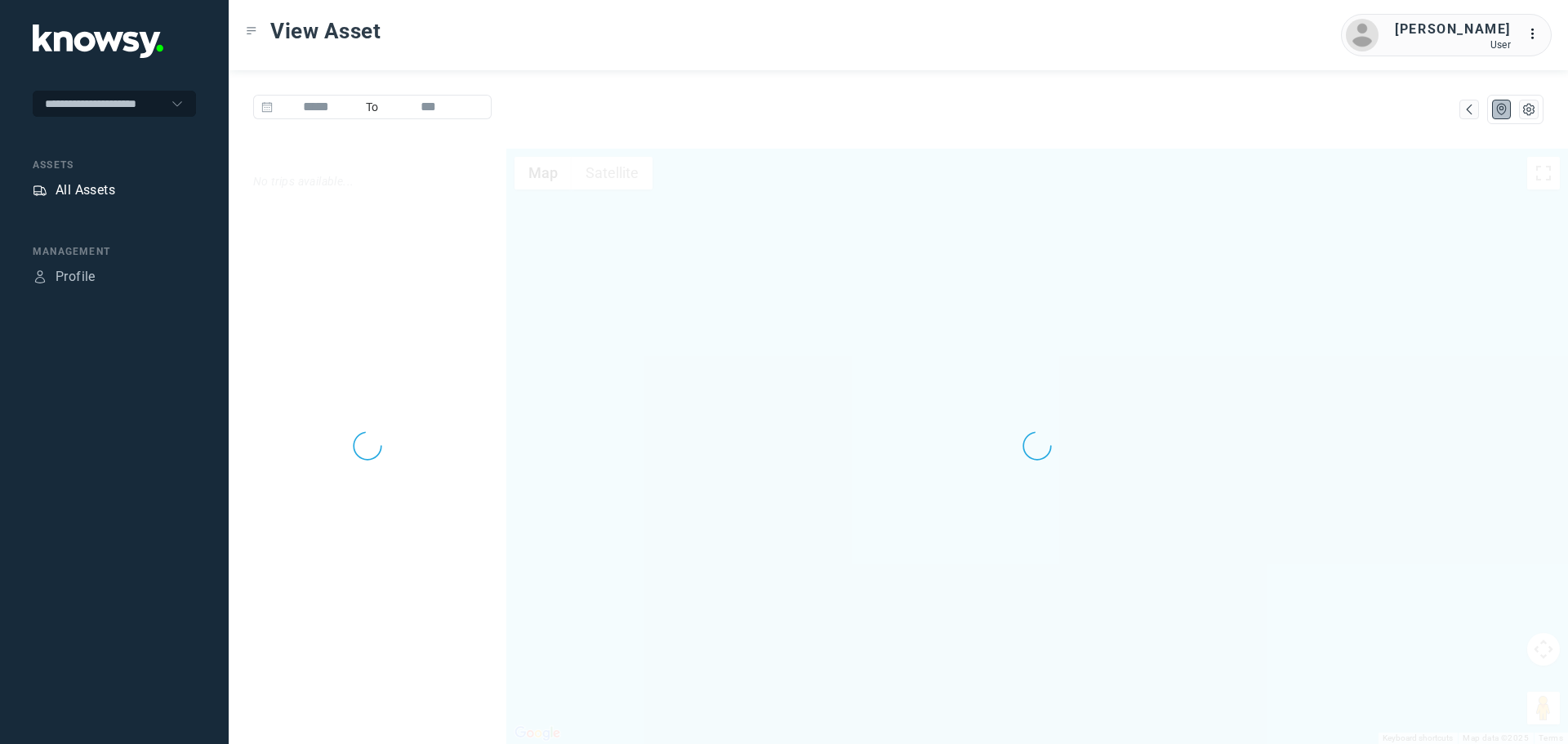
click at [86, 191] on div "All Assets" at bounding box center [85, 190] width 59 height 20
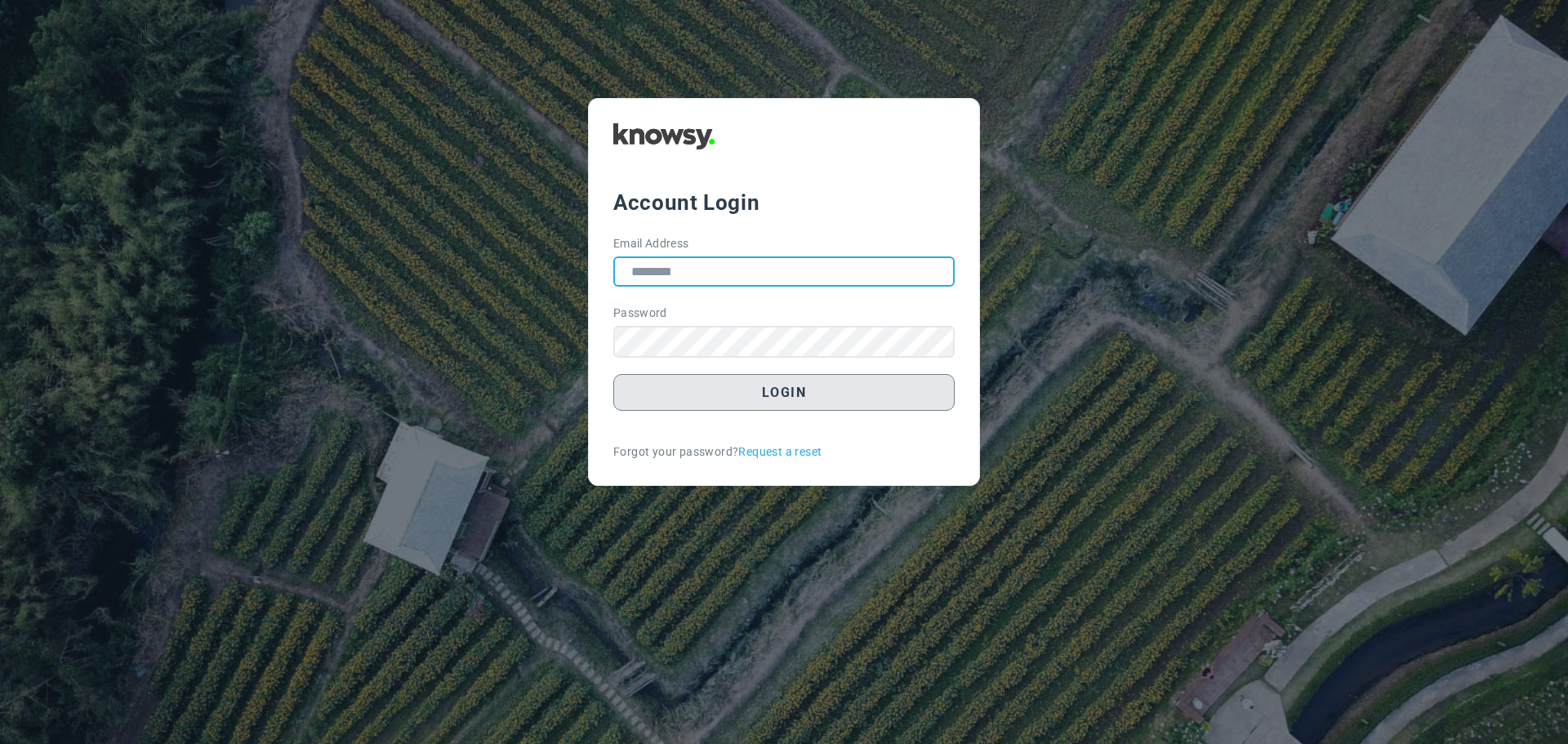
type input "**********"
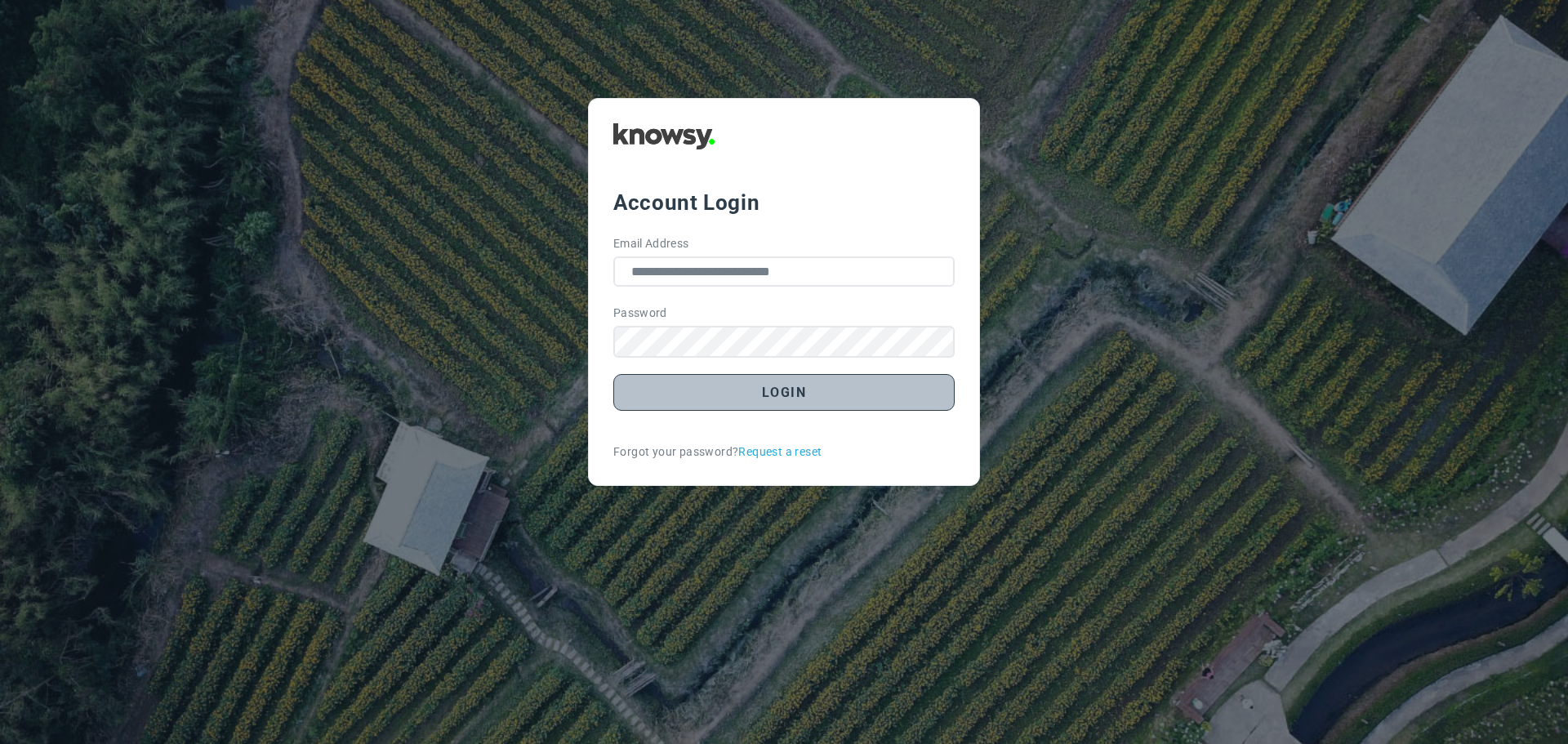
click at [809, 391] on button "Login" at bounding box center [784, 392] width 342 height 37
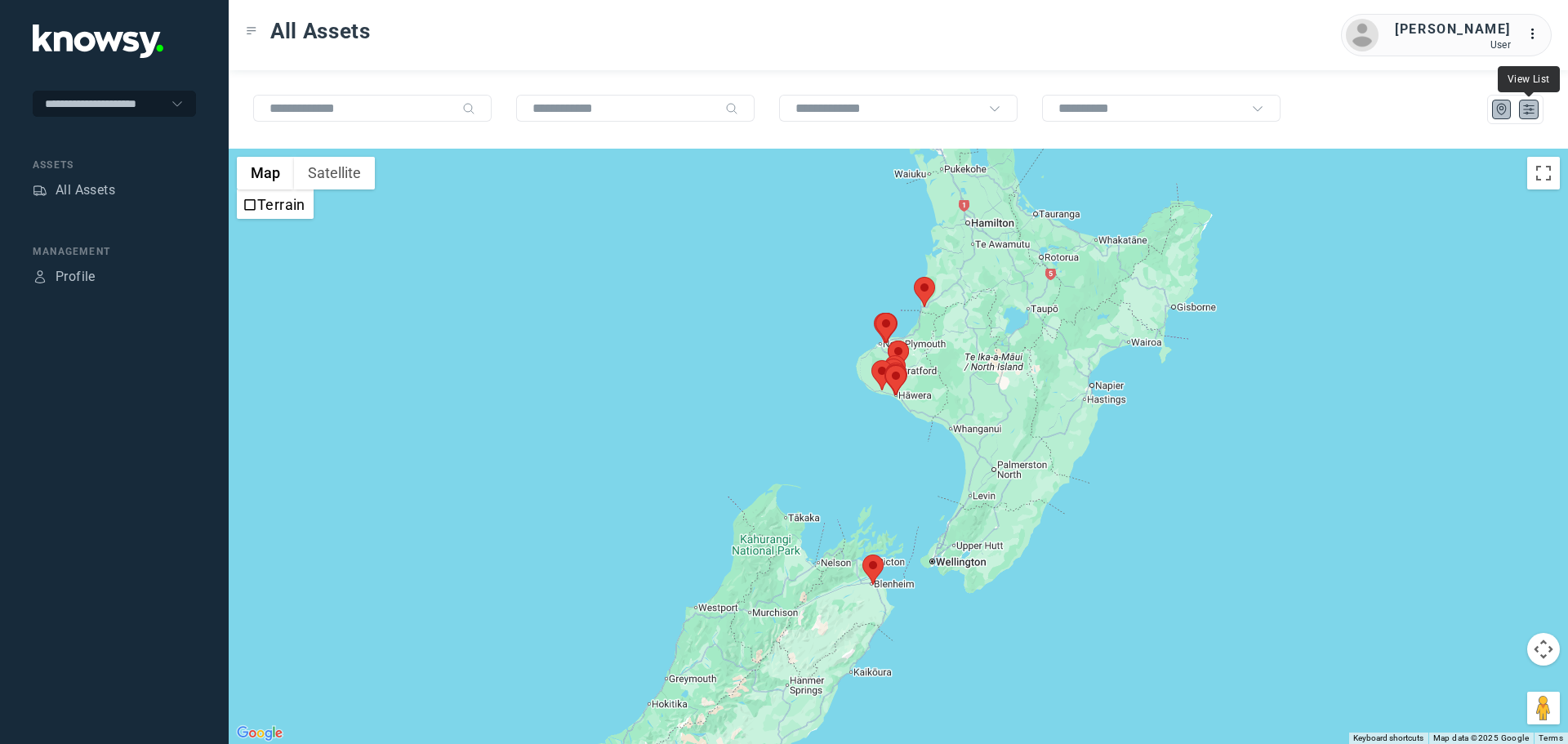
click at [1530, 111] on icon "List" at bounding box center [1529, 109] width 15 height 15
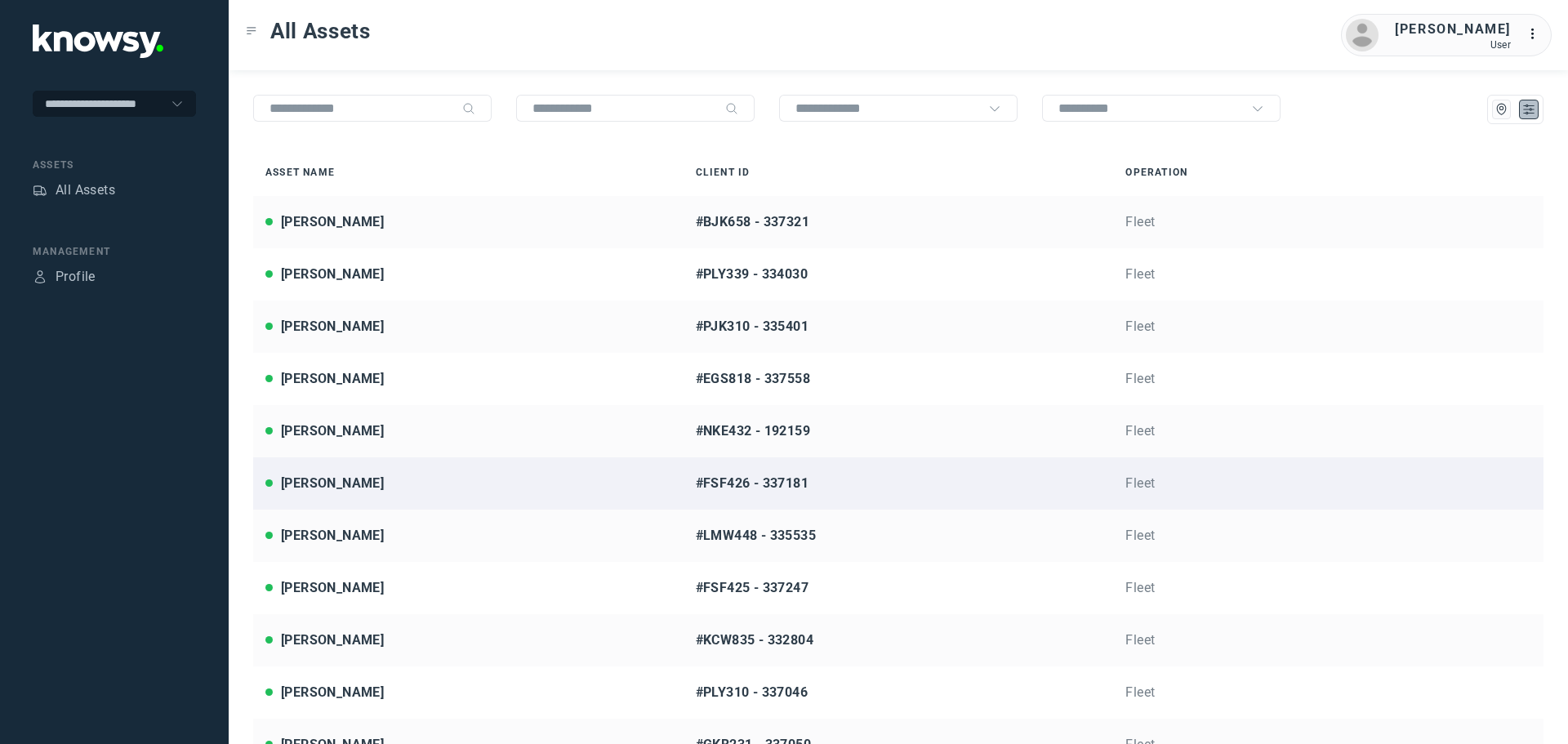
click at [367, 479] on div "[PERSON_NAME]" at bounding box center [468, 483] width 406 height 20
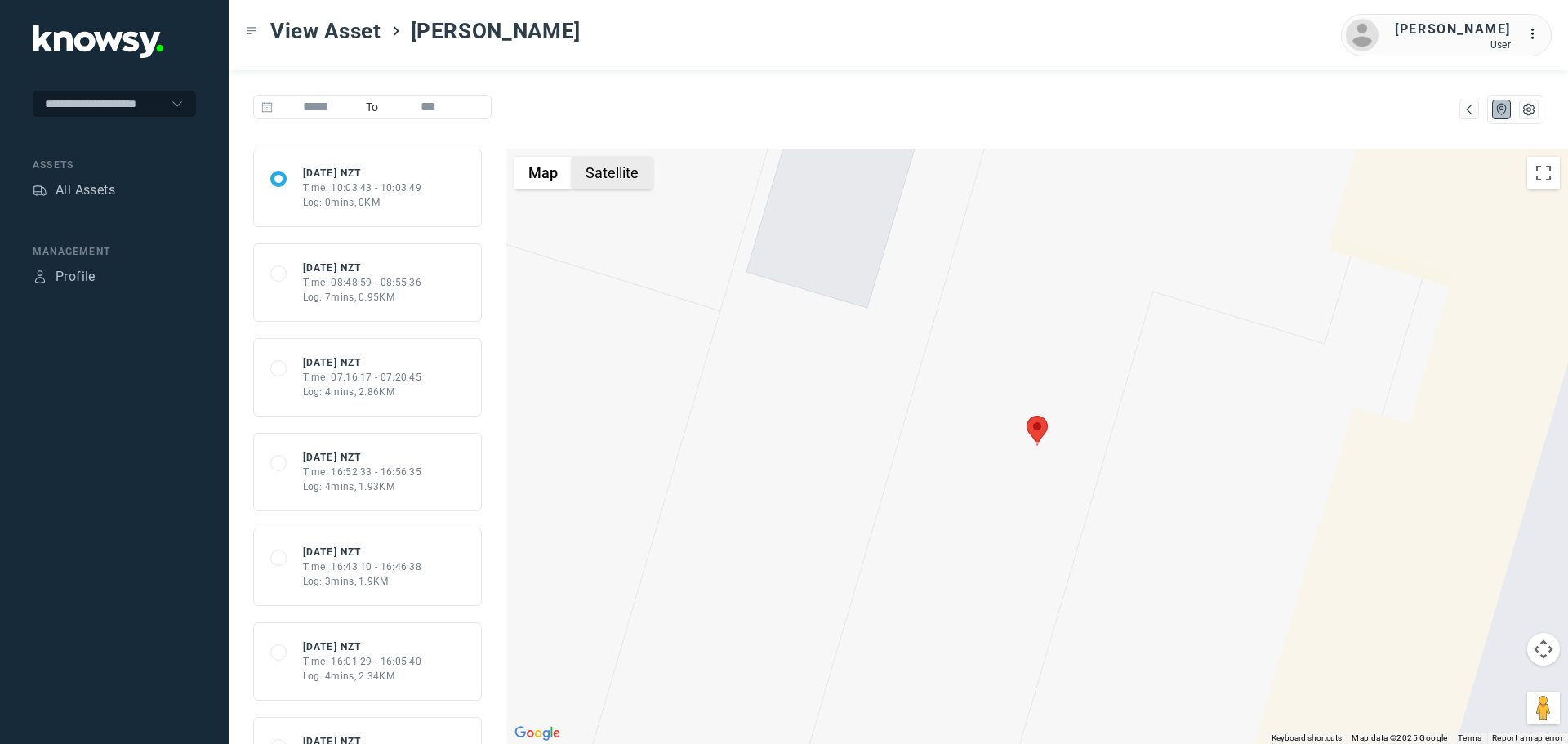
click at [609, 176] on button "Satellite" at bounding box center [612, 173] width 81 height 33
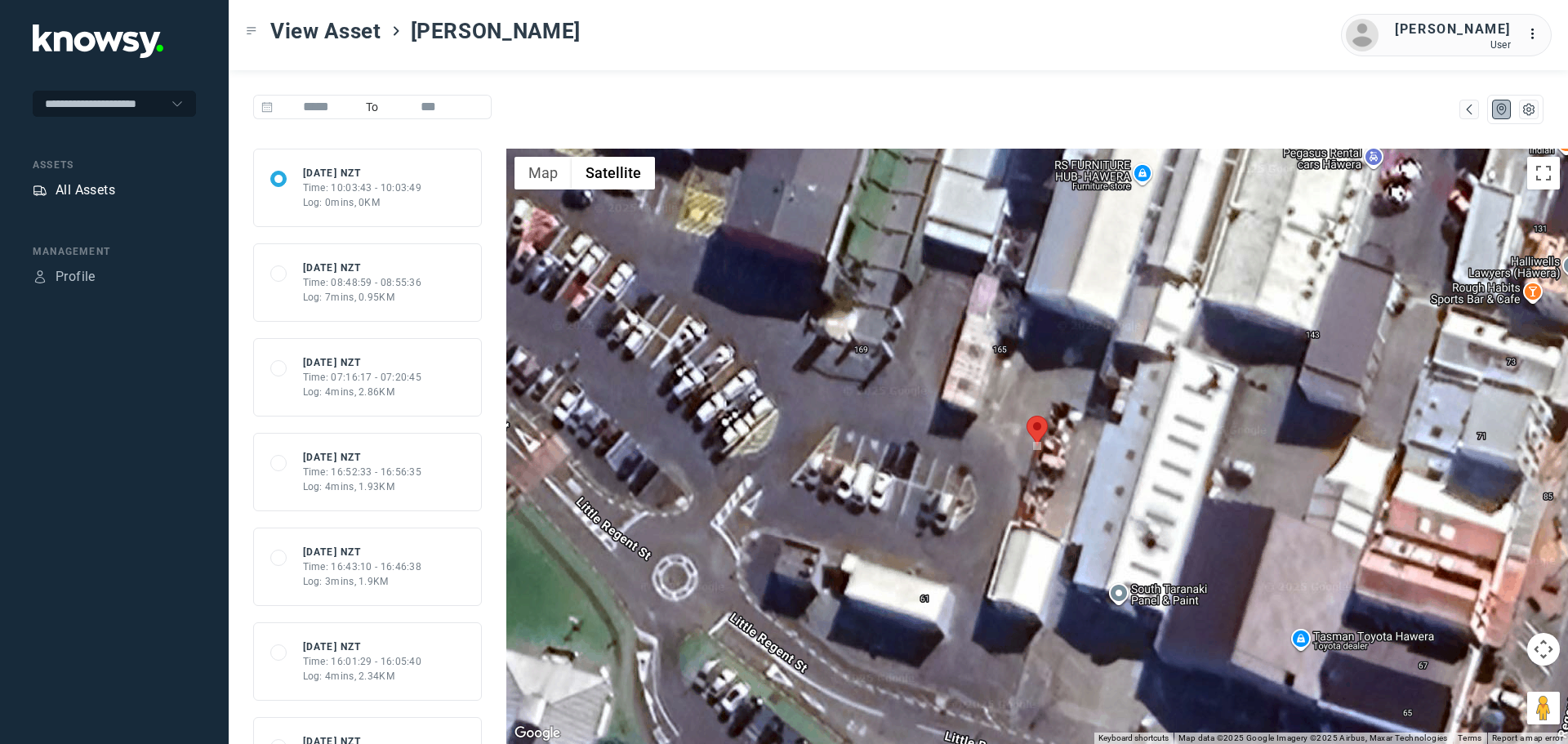
drag, startPoint x: 82, startPoint y: 188, endPoint x: 109, endPoint y: 191, distance: 27.2
click at [82, 188] on div "All Assets" at bounding box center [85, 190] width 59 height 20
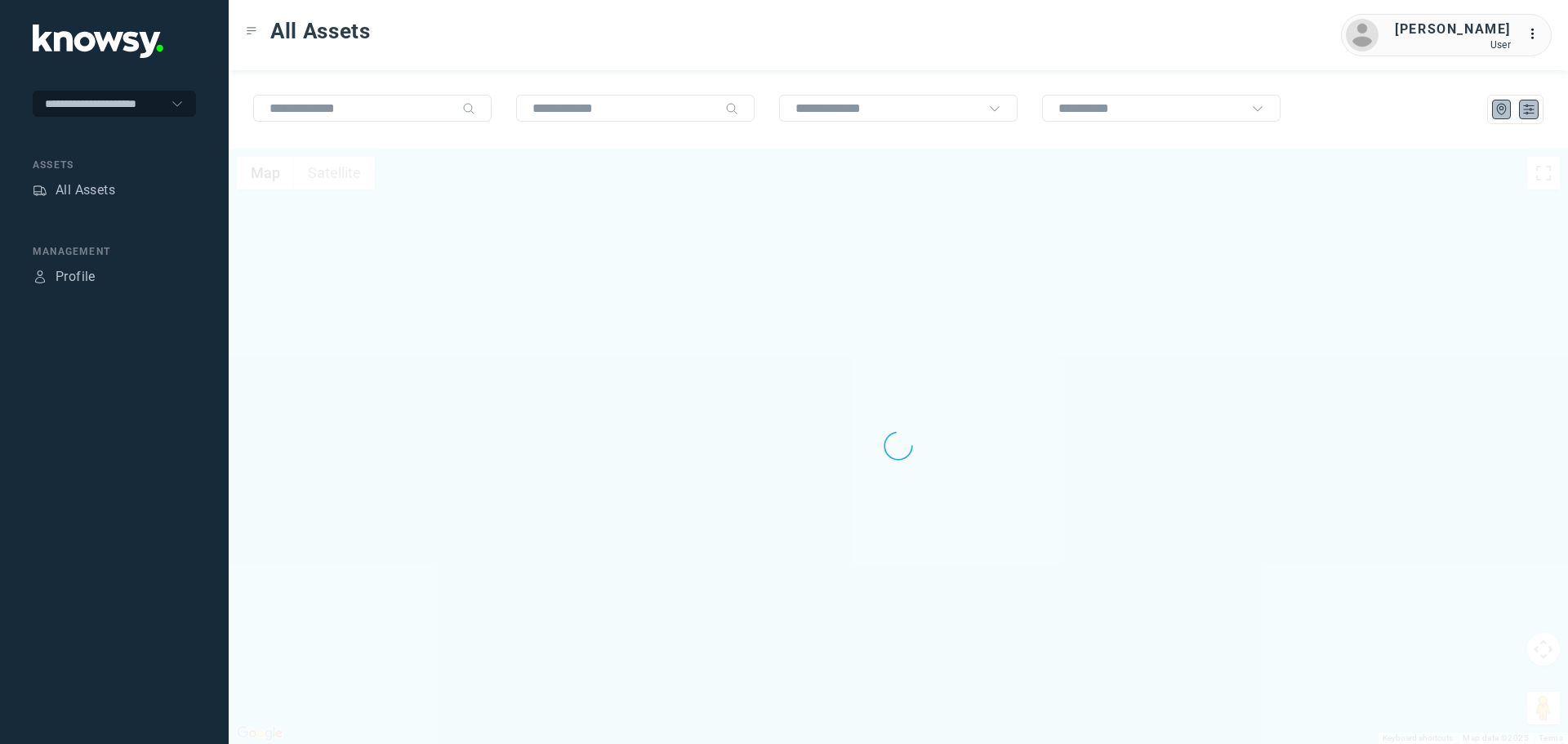
click at [1526, 113] on icon "List" at bounding box center [1529, 109] width 15 height 15
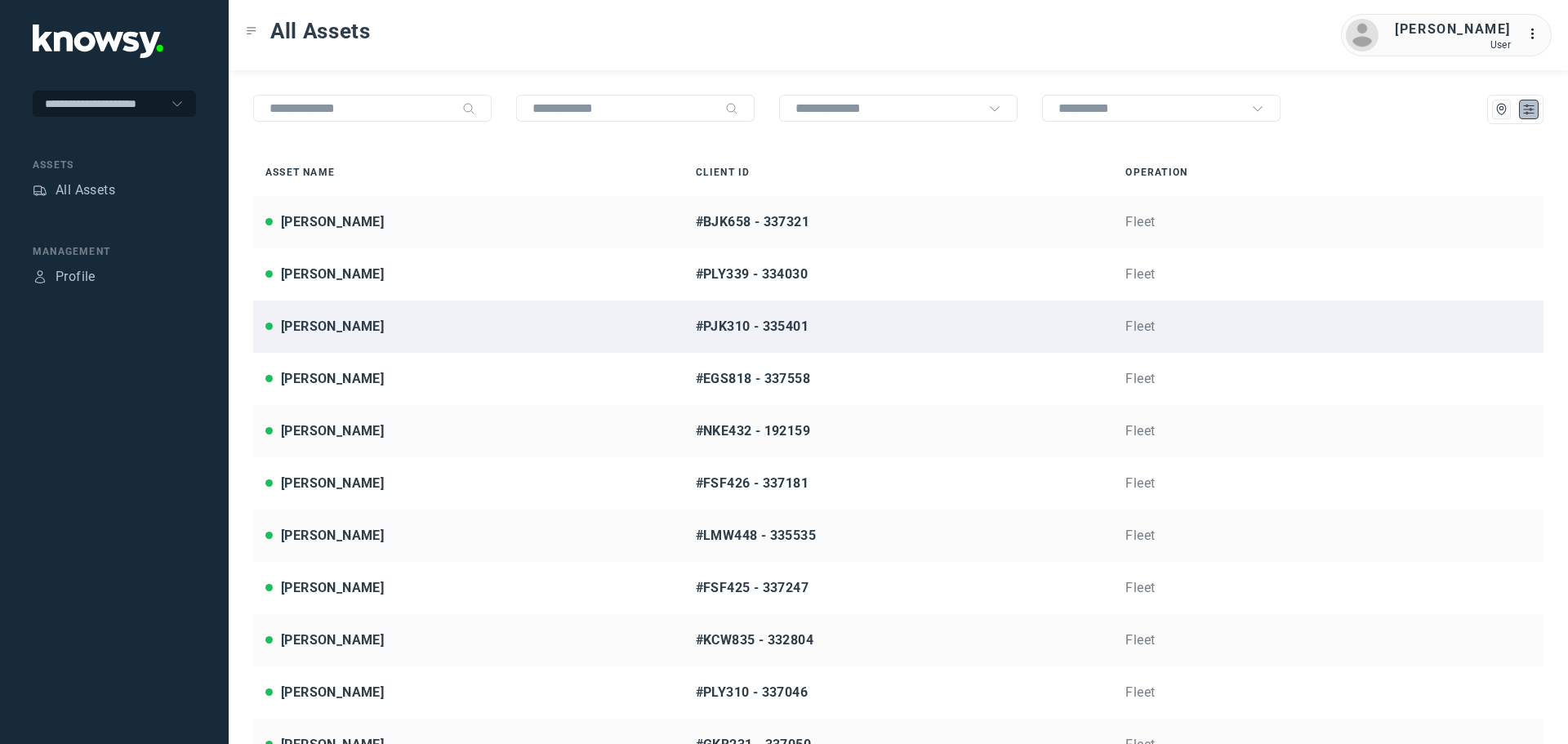
click at [405, 326] on div "[PERSON_NAME]" at bounding box center [468, 326] width 406 height 20
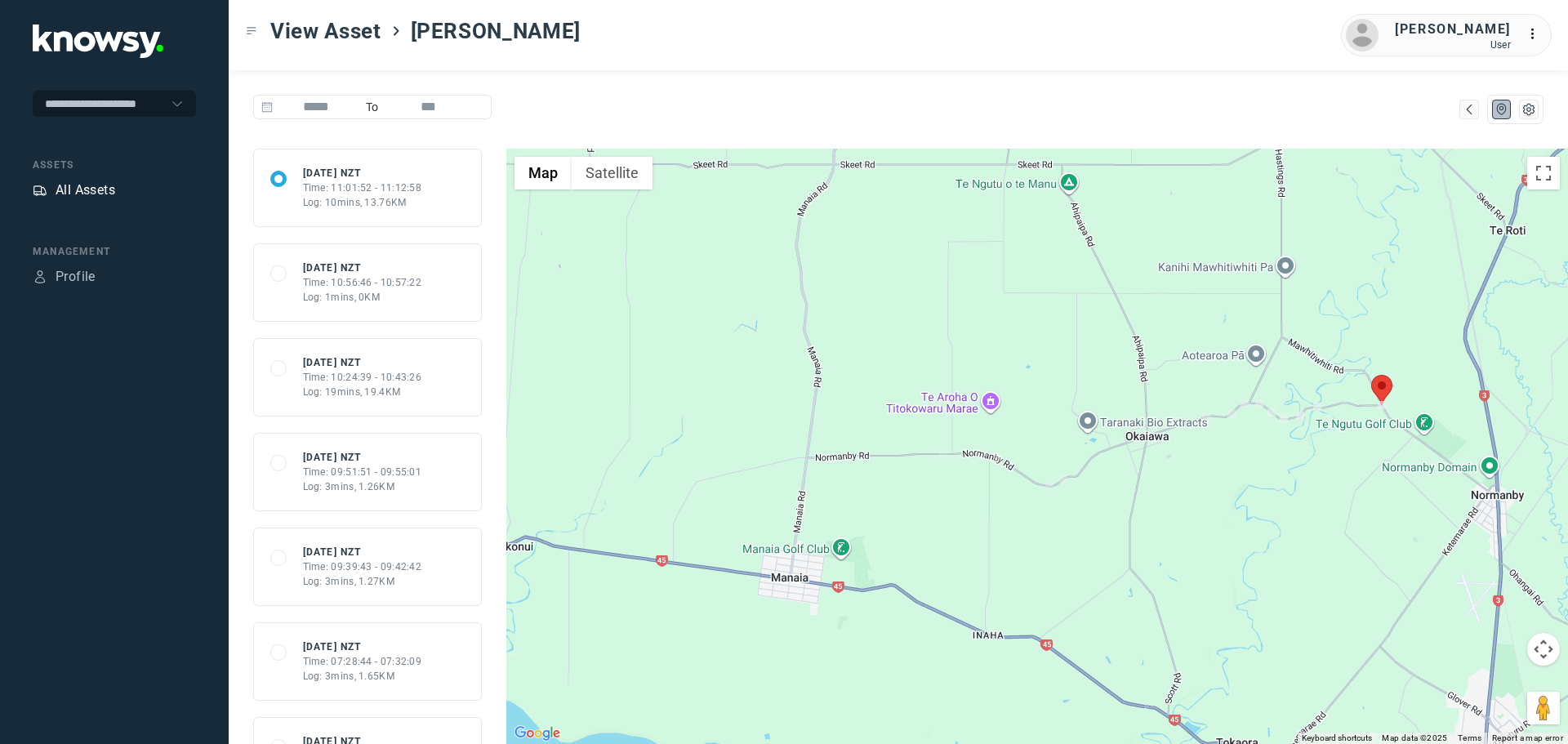
click at [100, 193] on div "All Assets" at bounding box center [85, 190] width 59 height 20
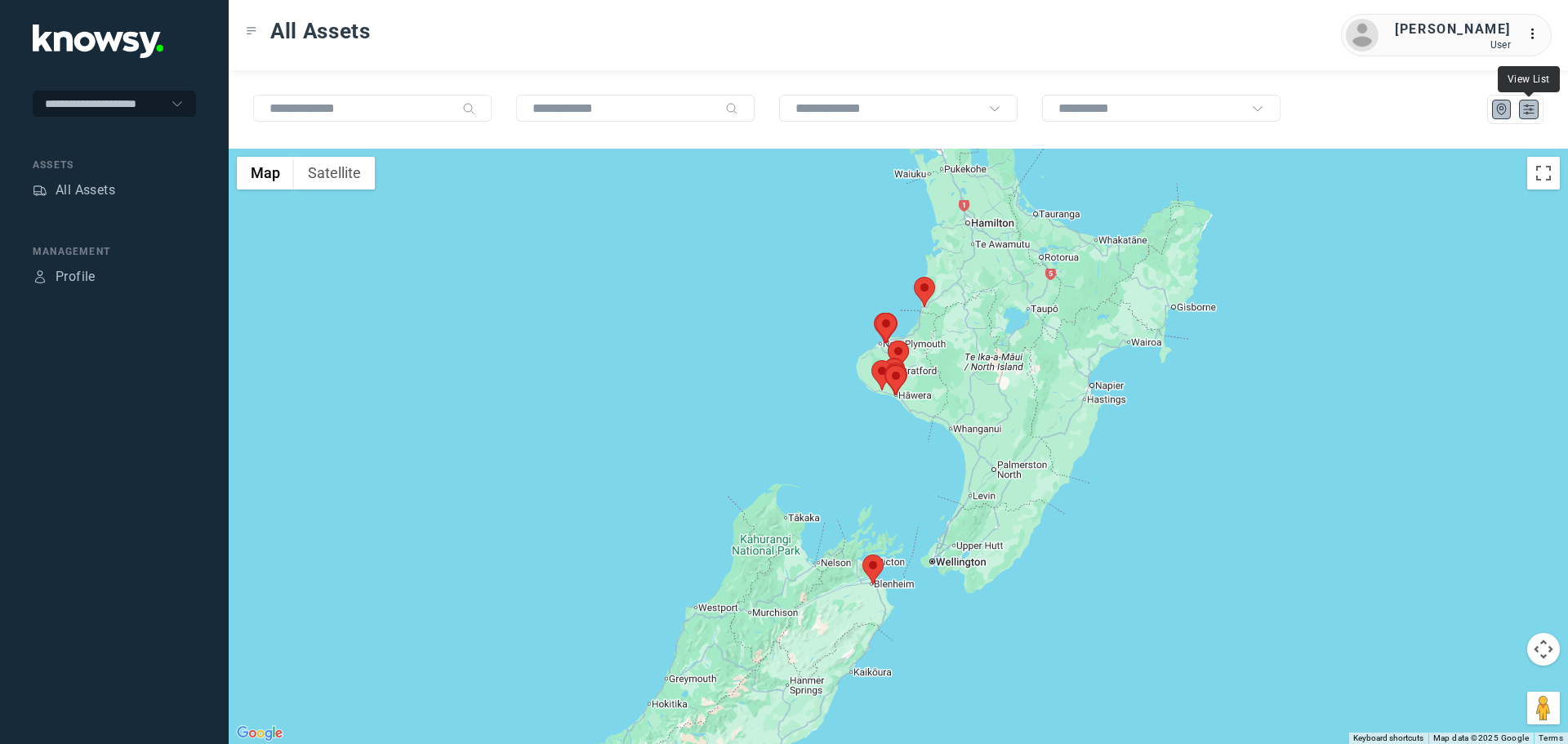
click at [1532, 112] on icon "List" at bounding box center [1529, 109] width 15 height 15
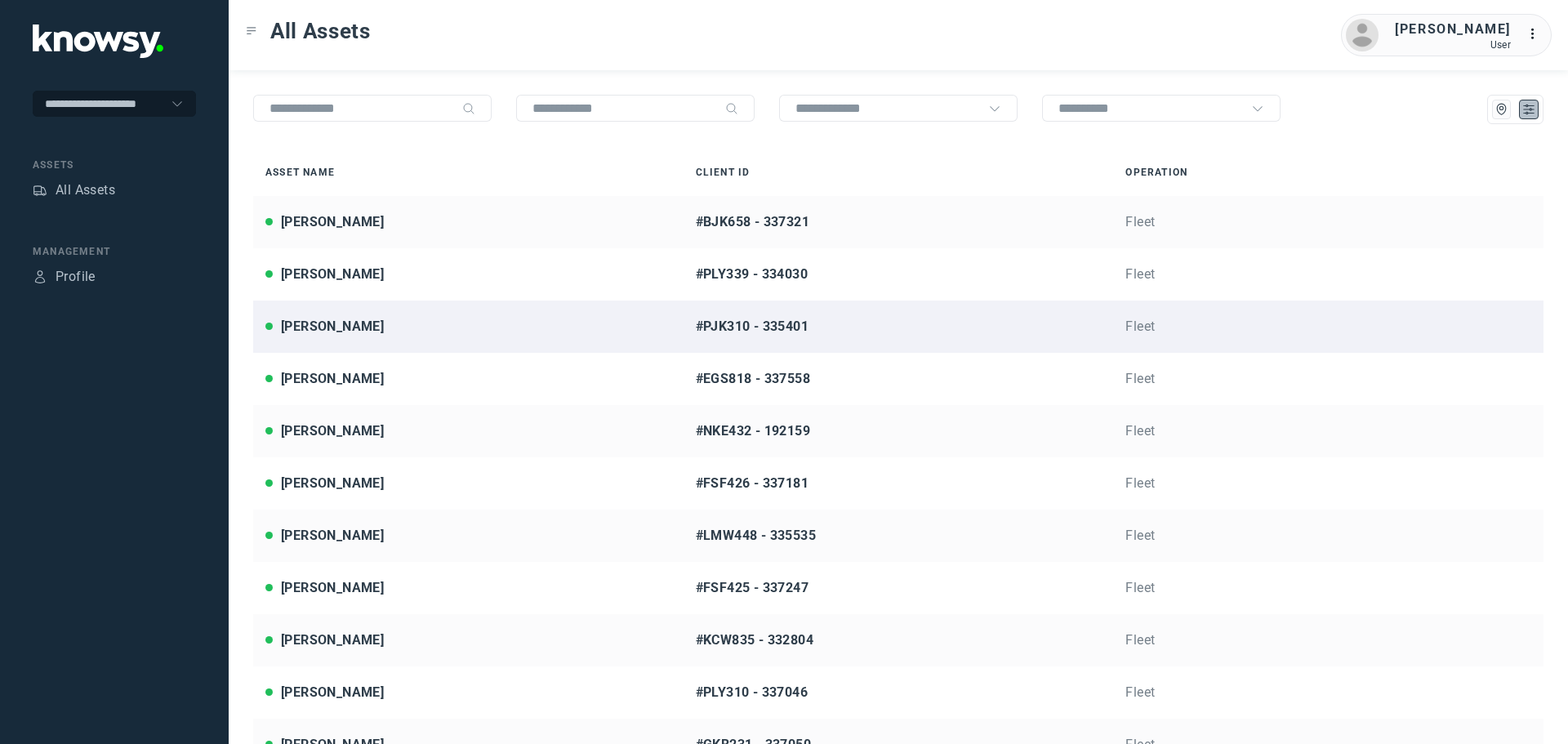
click at [399, 321] on div "[PERSON_NAME]" at bounding box center [468, 326] width 406 height 20
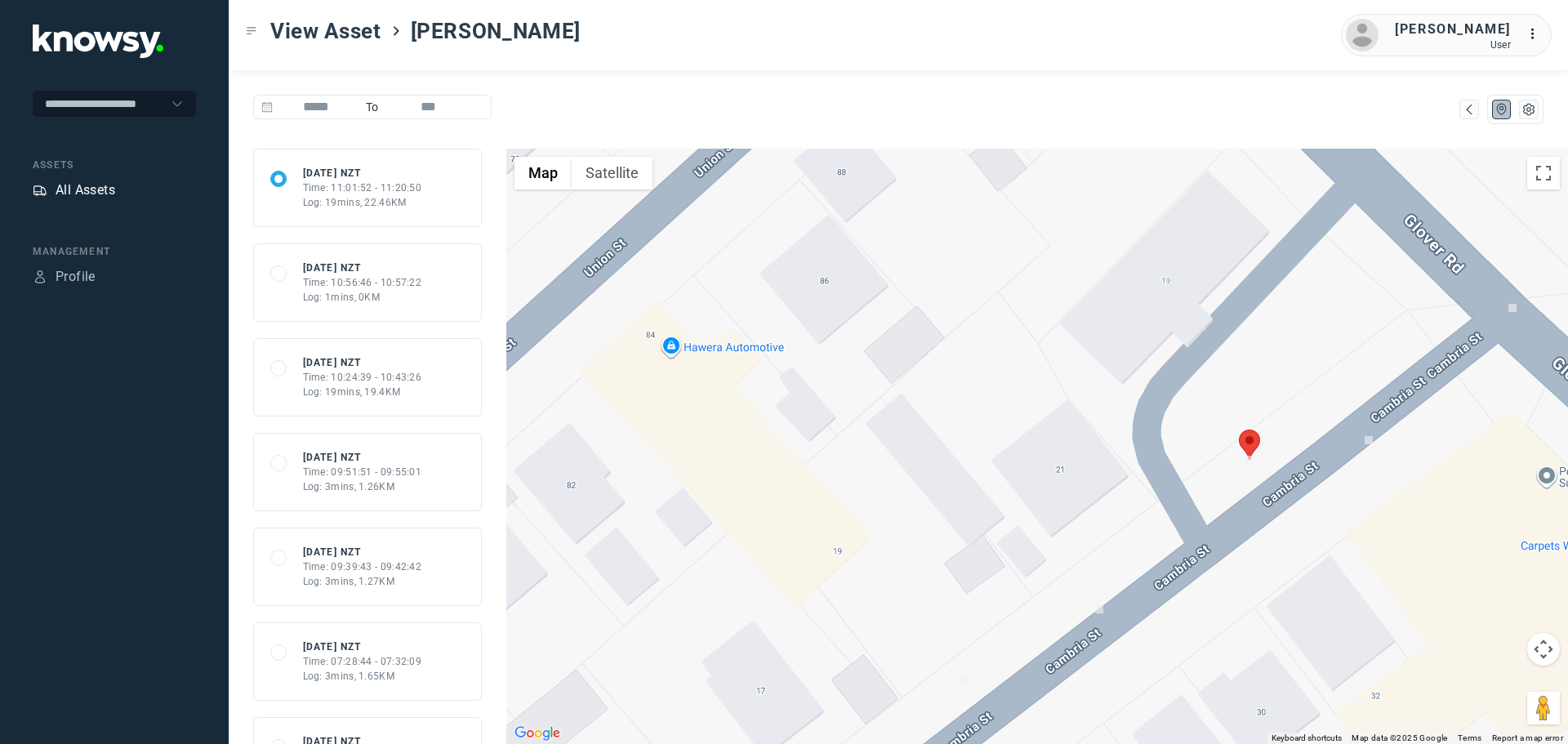
click at [87, 194] on div "All Assets" at bounding box center [85, 190] width 59 height 20
